Goal: Task Accomplishment & Management: Manage account settings

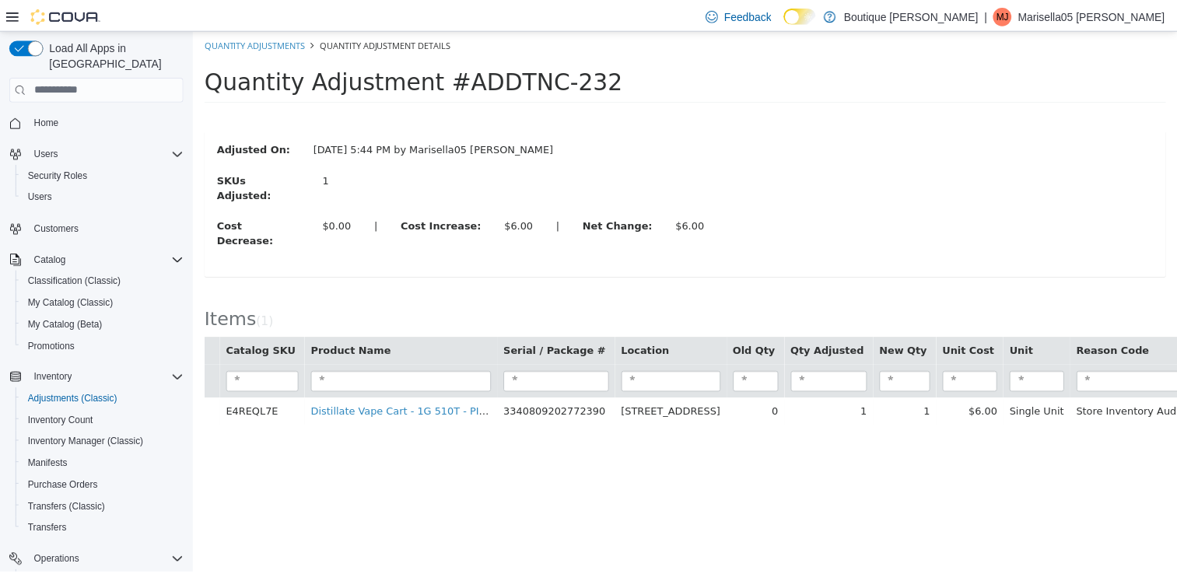
scroll to position [235, 0]
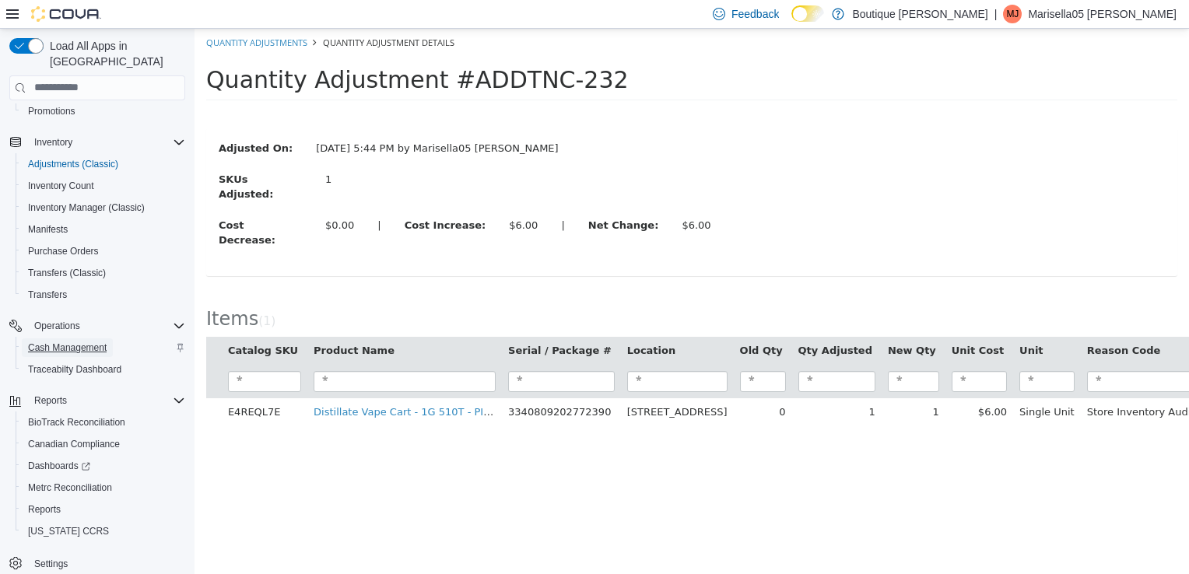
click at [79, 342] on span "Cash Management" at bounding box center [67, 348] width 79 height 12
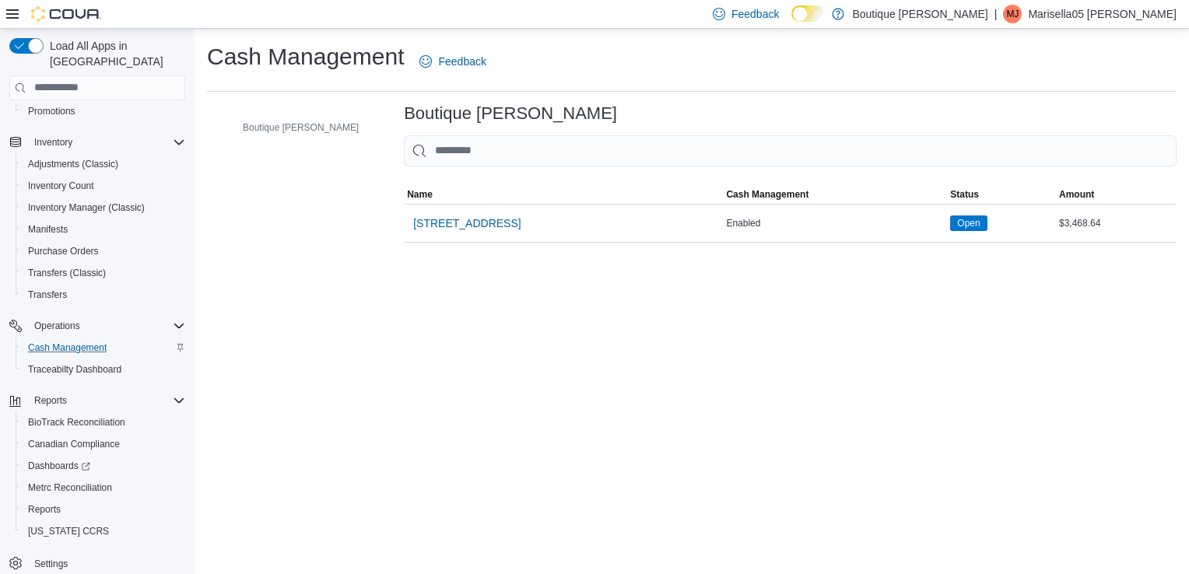
click at [431, 229] on span "[STREET_ADDRESS]" at bounding box center [466, 224] width 107 height 16
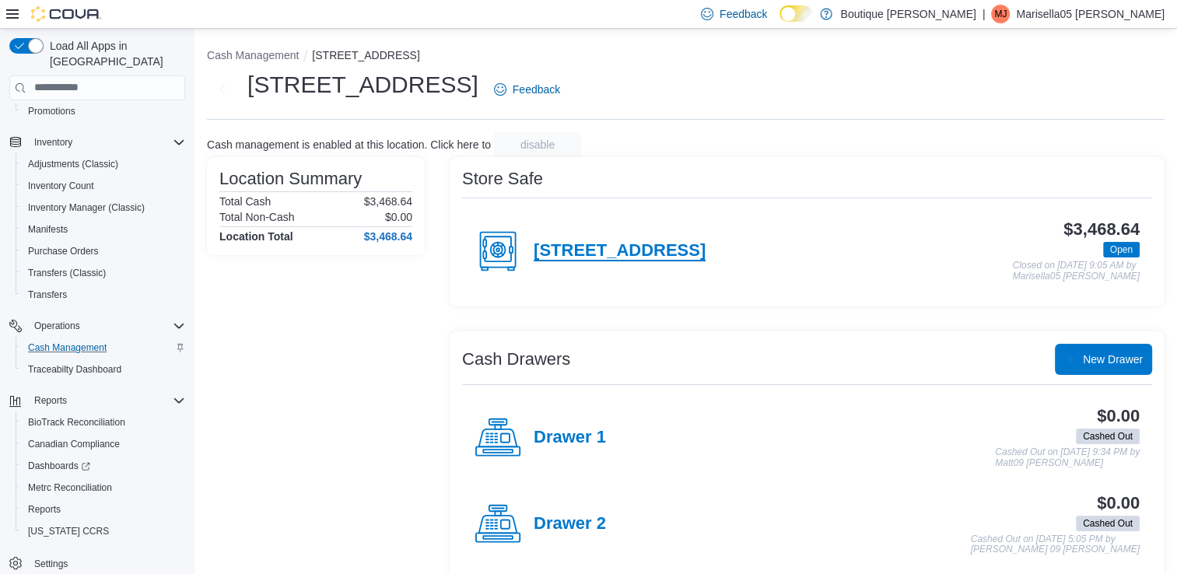
click at [671, 246] on h4 "[STREET_ADDRESS]" at bounding box center [620, 251] width 172 height 20
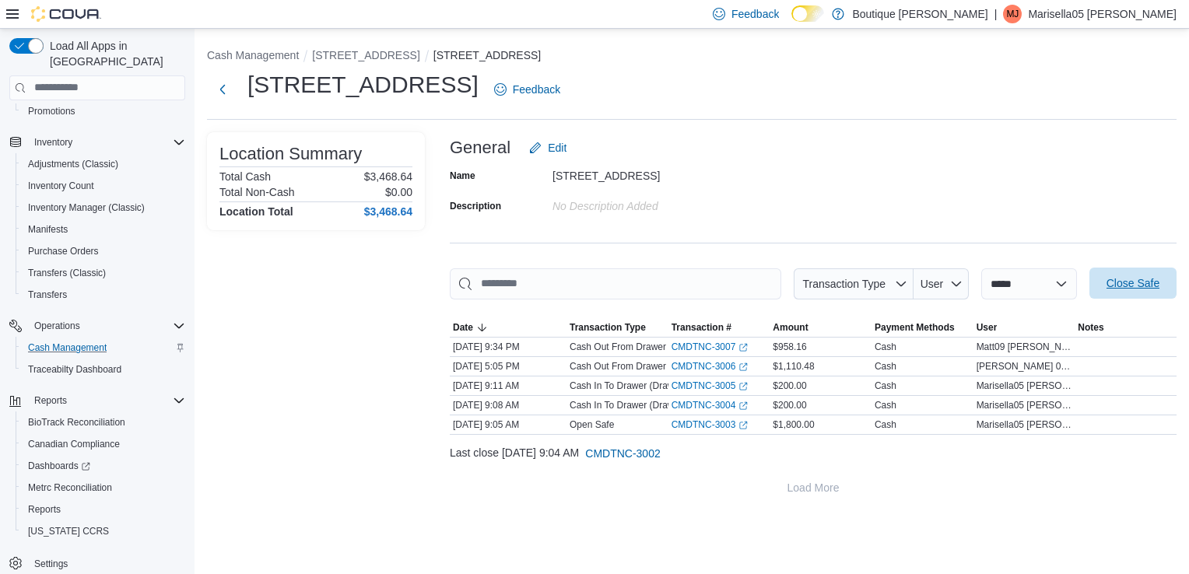
click at [1124, 283] on span "Close Safe" at bounding box center [1132, 283] width 53 height 16
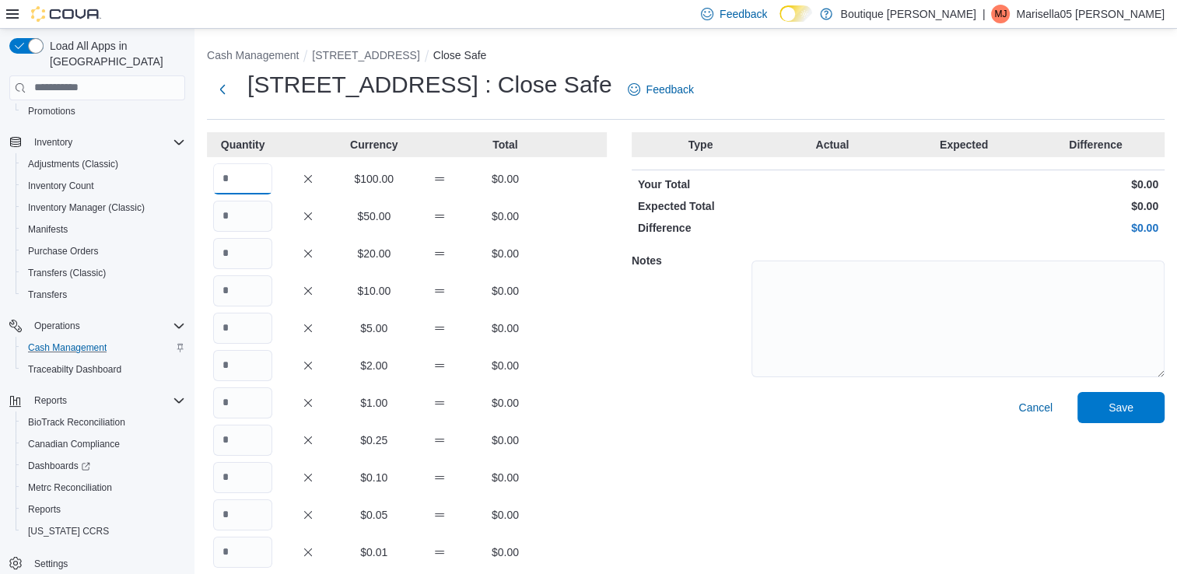
click at [268, 178] on input "Quantity" at bounding box center [242, 178] width 59 height 31
type input "*"
click at [238, 219] on input "Quantity" at bounding box center [242, 216] width 59 height 31
type input "*"
click at [255, 254] on input "Quantity" at bounding box center [242, 253] width 59 height 31
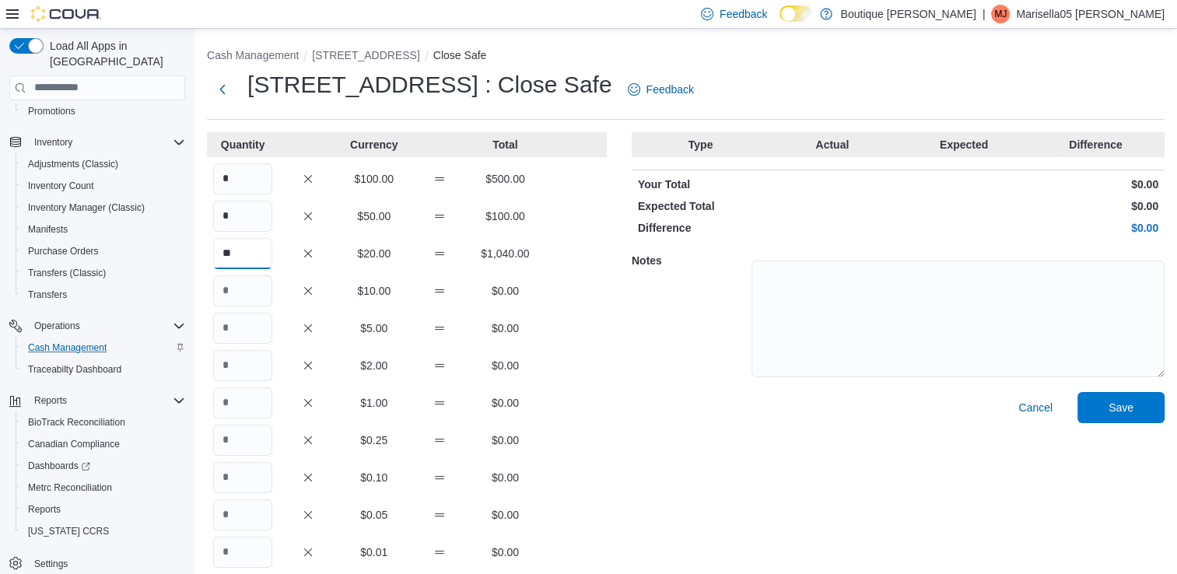
type input "**"
click at [251, 300] on input "Quantity" at bounding box center [242, 290] width 59 height 31
type input "*"
click at [244, 331] on input "Quantity" at bounding box center [242, 328] width 59 height 31
type input "*"
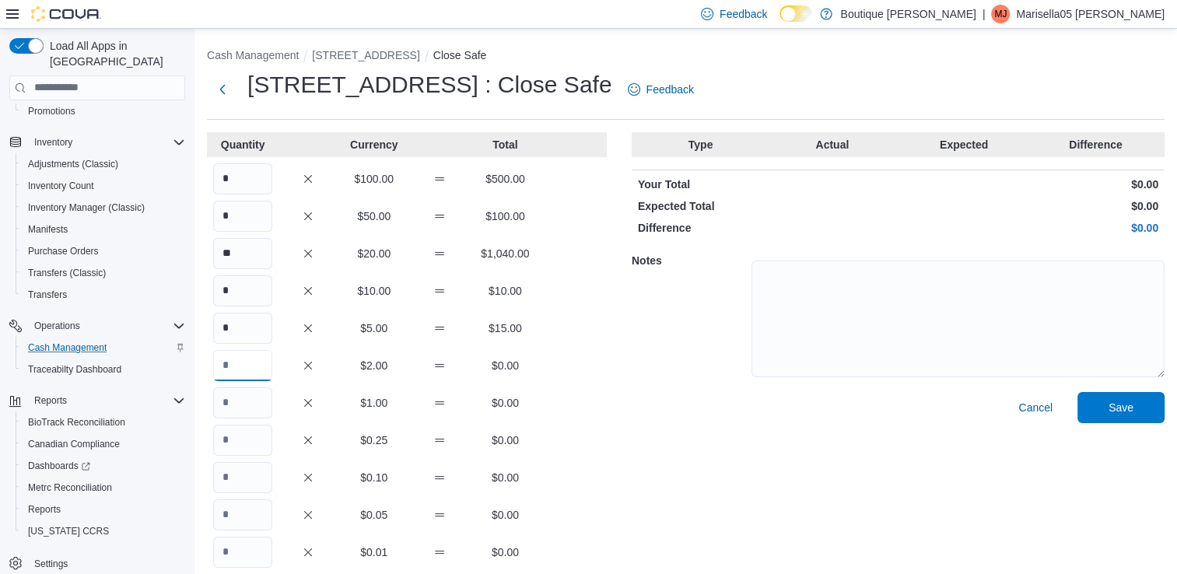
click at [231, 366] on input "Quantity" at bounding box center [242, 365] width 59 height 31
click at [244, 401] on input "Quantity" at bounding box center [242, 402] width 59 height 31
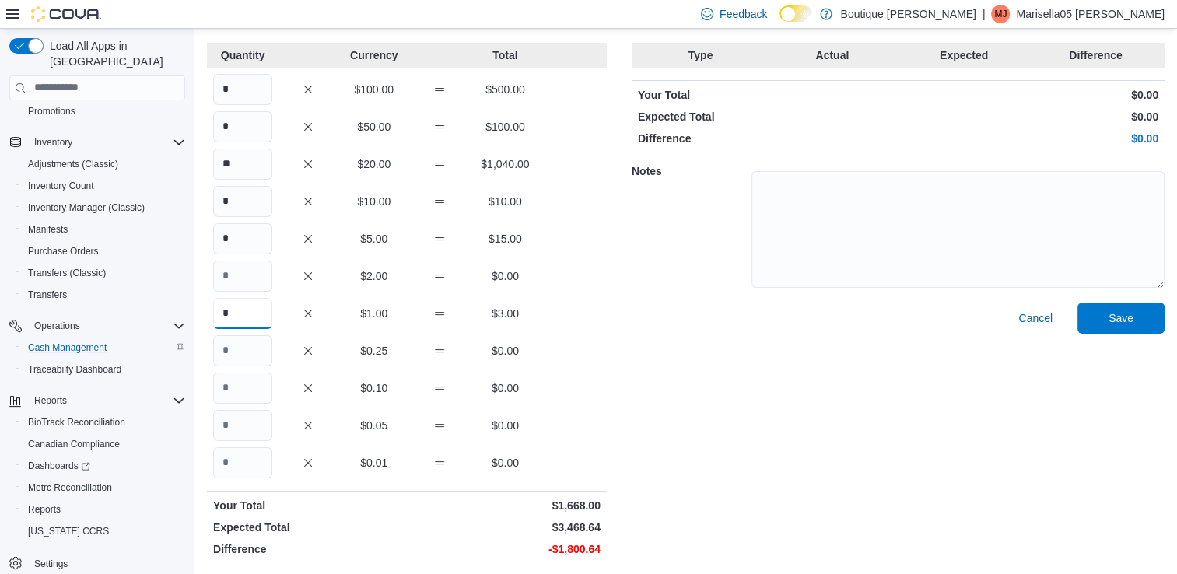
scroll to position [90, 0]
type input "*"
click at [258, 348] on input "Quantity" at bounding box center [242, 350] width 59 height 31
type input "*"
click at [258, 380] on input "Quantity" at bounding box center [242, 387] width 59 height 31
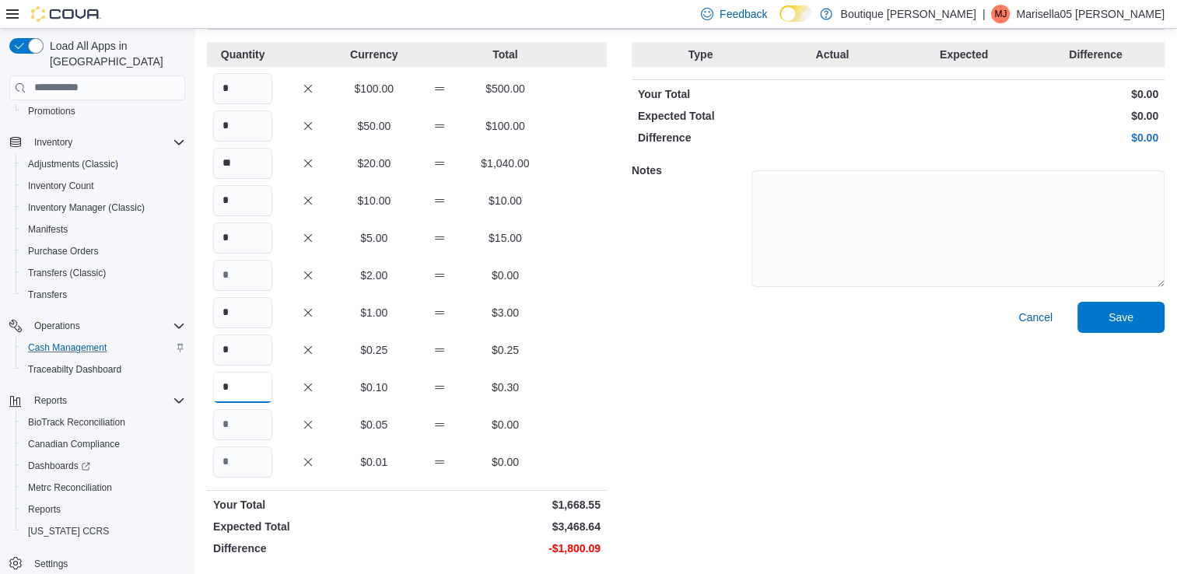
type input "*"
click at [251, 425] on input "Quantity" at bounding box center [242, 424] width 59 height 31
type input "*"
click at [261, 465] on input "Quantity" at bounding box center [242, 462] width 59 height 31
type input "*"
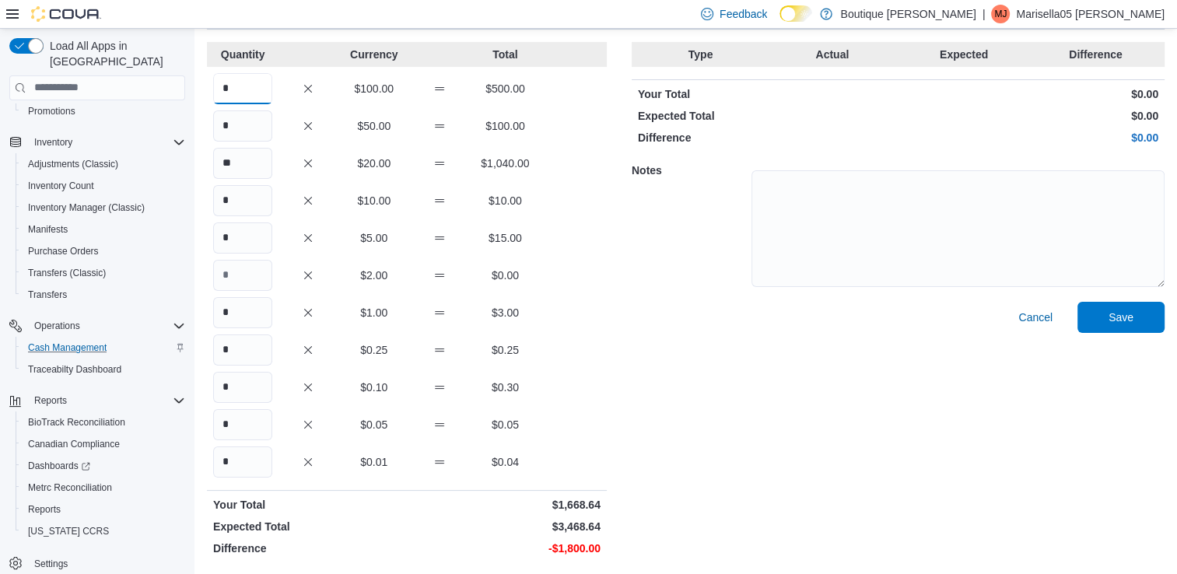
click at [240, 81] on input "*" at bounding box center [242, 88] width 59 height 31
type input "**"
click at [1165, 326] on button "Save" at bounding box center [1121, 316] width 87 height 31
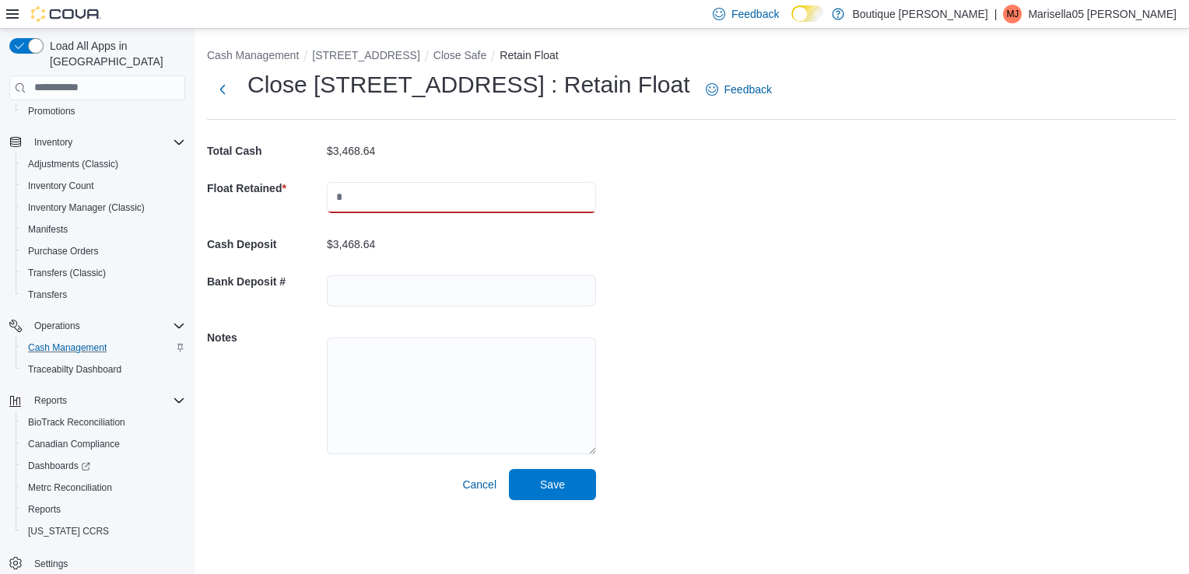
click at [392, 188] on input "text" at bounding box center [461, 197] width 269 height 31
type input "****"
click at [355, 289] on input "text" at bounding box center [461, 290] width 269 height 31
click at [339, 293] on input "text" at bounding box center [461, 290] width 269 height 31
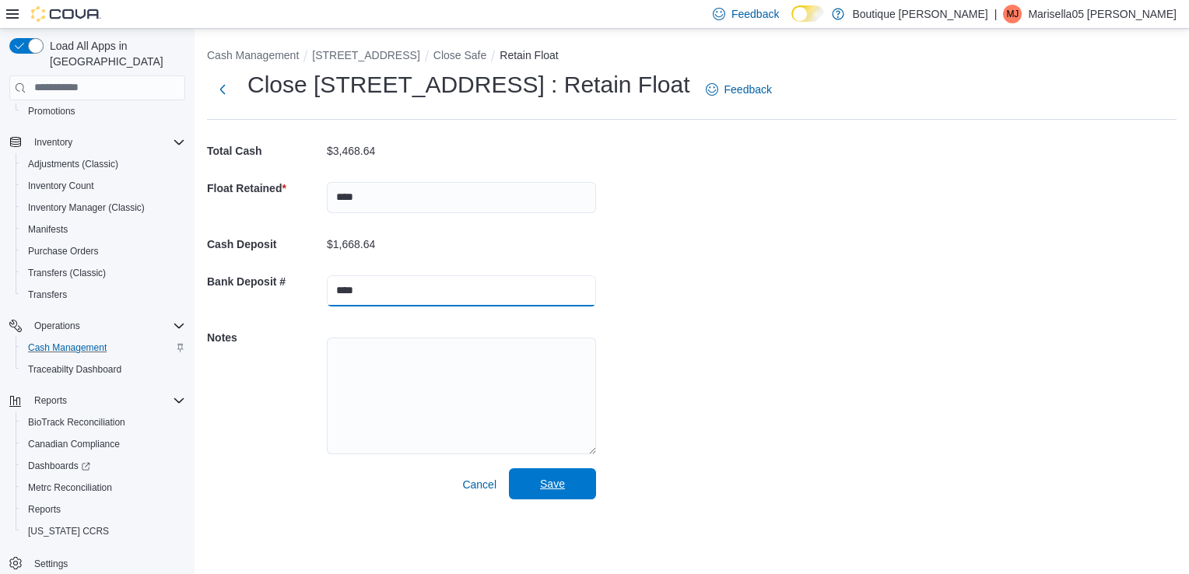
type input "****"
click at [535, 496] on span "Save" at bounding box center [552, 483] width 68 height 31
